Goal: Obtain resource: Download file/media

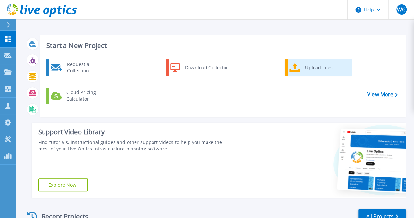
click at [295, 66] on icon at bounding box center [294, 67] width 11 height 9
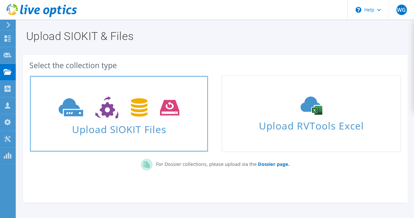
click at [111, 116] on icon at bounding box center [119, 107] width 121 height 23
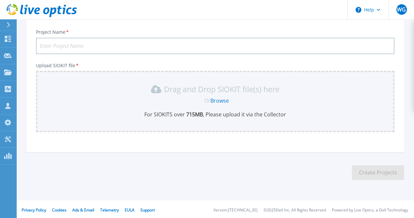
scroll to position [43, 0]
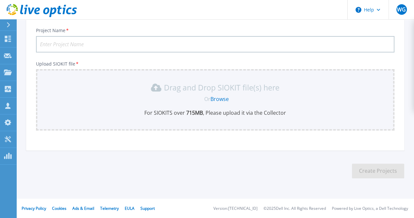
click at [83, 43] on input "Project Name *" at bounding box center [215, 44] width 358 height 16
type input "Sodecia - Servidores"
click at [220, 100] on link "Browse" at bounding box center [219, 98] width 18 height 7
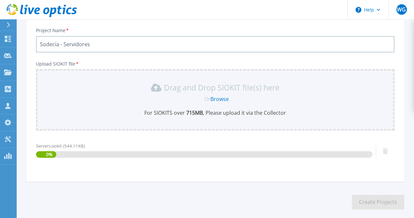
scroll to position [74, 0]
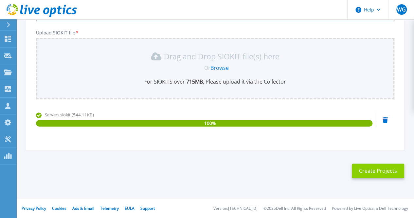
click at [370, 171] on button "Create Projects" at bounding box center [378, 170] width 52 height 15
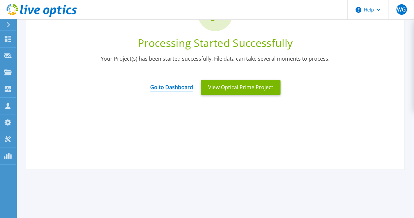
click at [173, 86] on link "Go to Dashboard" at bounding box center [171, 85] width 43 height 13
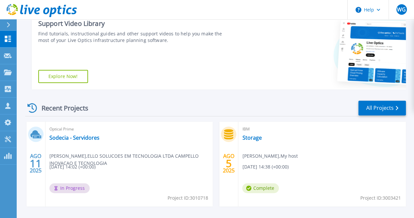
scroll to position [131, 0]
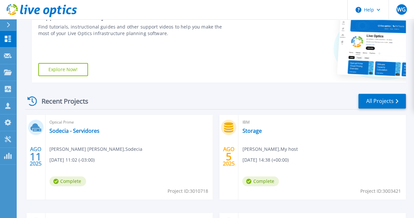
scroll to position [131, 0]
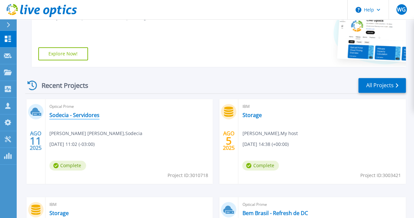
click at [66, 116] on link "Sodecia - Servidores" at bounding box center [74, 115] width 50 height 7
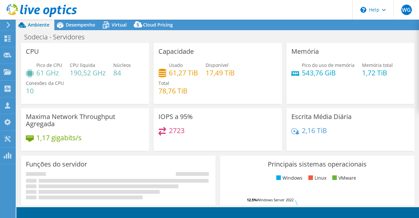
select select "USD"
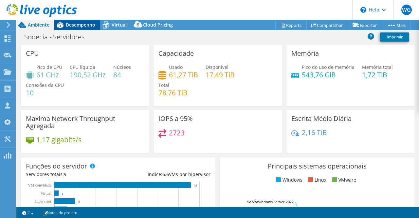
click at [69, 25] on span "Desempenho" at bounding box center [80, 25] width 29 height 6
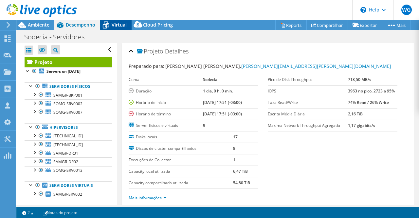
click at [114, 24] on span "Virtual" at bounding box center [119, 25] width 15 height 6
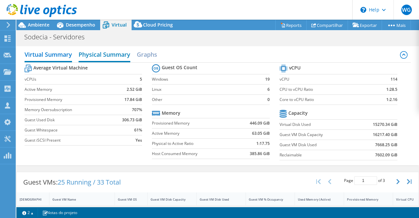
click at [98, 54] on h2 "Physical Summary" at bounding box center [105, 55] width 52 height 14
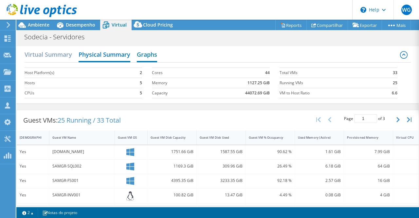
click at [143, 53] on h2 "Graphs" at bounding box center [147, 55] width 20 height 14
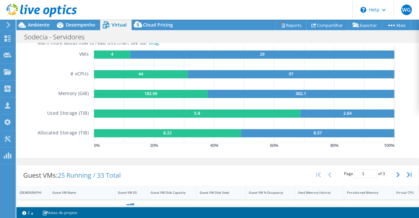
scroll to position [98, 0]
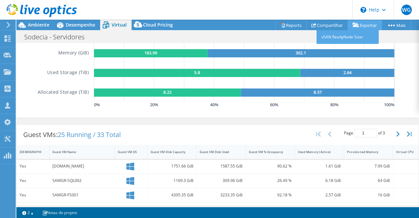
click at [366, 24] on link "Exportar" at bounding box center [365, 25] width 34 height 10
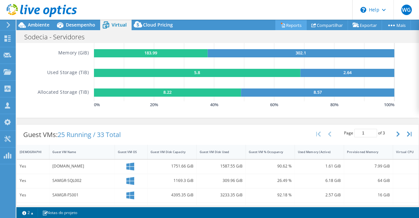
click at [295, 26] on link "Reports" at bounding box center [290, 25] width 31 height 10
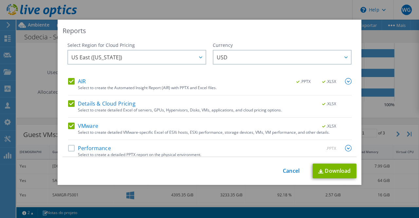
click at [69, 148] on label "Performance" at bounding box center [89, 148] width 43 height 7
click at [0, 0] on input "Performance" at bounding box center [0, 0] width 0 height 0
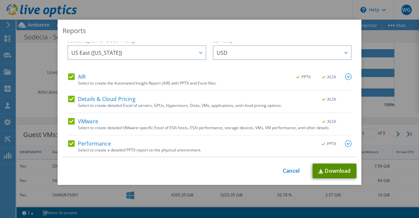
click at [324, 172] on link "Download" at bounding box center [335, 170] width 44 height 15
